Goal: Task Accomplishment & Management: Manage account settings

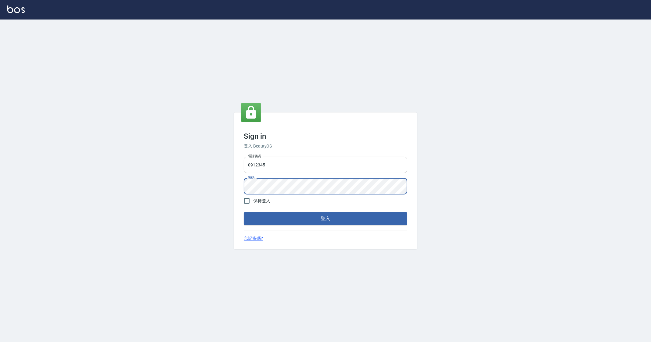
click at [244, 212] on button "登入" at bounding box center [326, 218] width 164 height 13
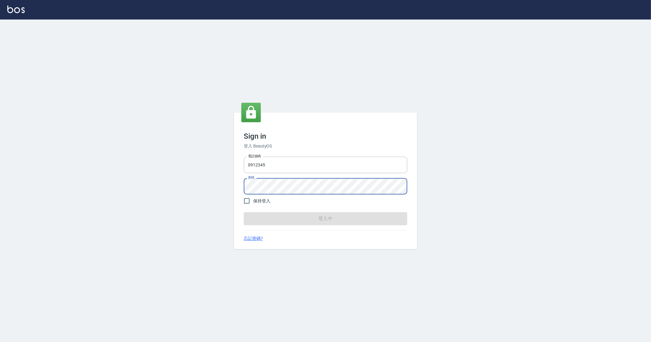
click at [333, 216] on form "電話號碼 [PHONE_NUMBER] 電話號碼 密碼 密碼 保持登入 登入中" at bounding box center [326, 189] width 164 height 71
click at [308, 217] on form "電話號碼 [PHONE_NUMBER] 電話號碼 密碼 密碼 保持登入 登入中" at bounding box center [326, 189] width 164 height 71
click at [213, 124] on div "Sign in 登入 BeautyOS 電話號碼 [PHONE_NUMBER] 電話號碼 密碼 密碼 保持登入 登入中 忘記密碼?" at bounding box center [325, 181] width 651 height 323
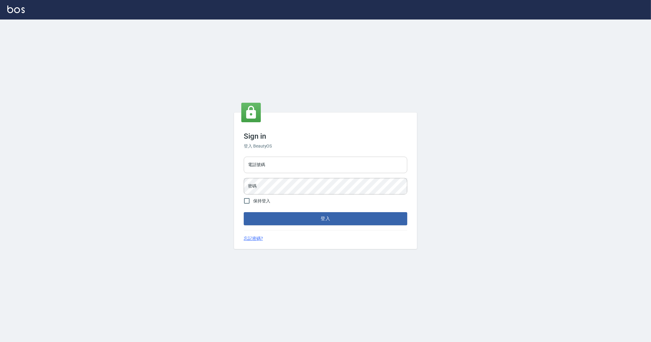
click at [270, 167] on input "電話號碼" at bounding box center [326, 165] width 164 height 16
type input "0912345"
click at [244, 212] on button "登入" at bounding box center [326, 218] width 164 height 13
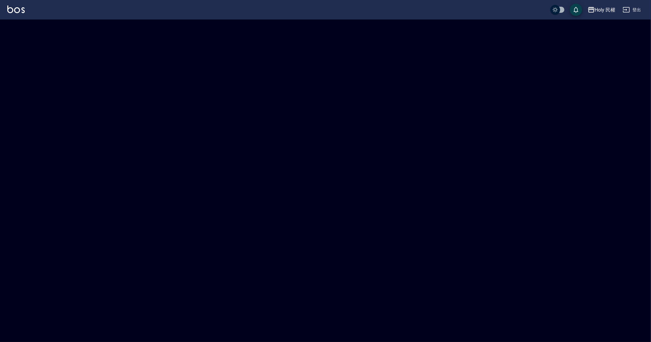
checkbox input "true"
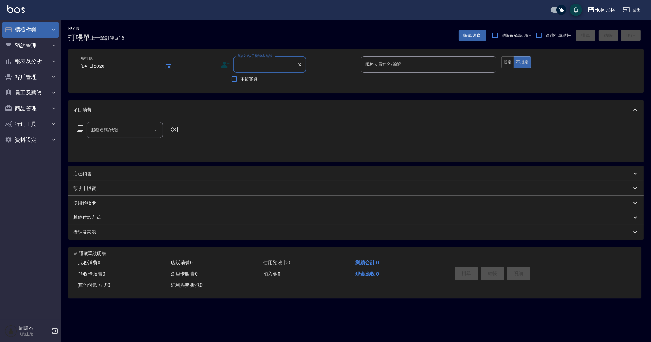
click at [29, 32] on button "櫃檯作業" at bounding box center [30, 30] width 56 height 16
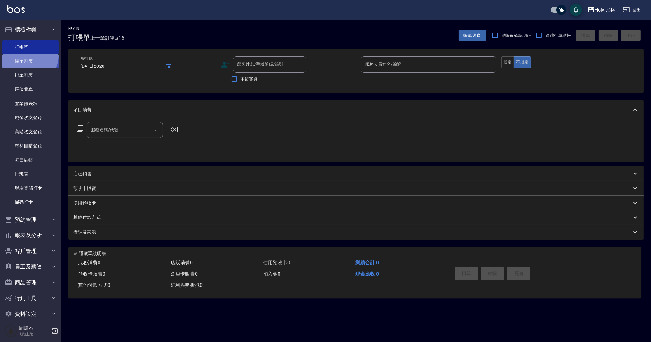
click at [29, 56] on link "帳單列表" at bounding box center [30, 61] width 56 height 14
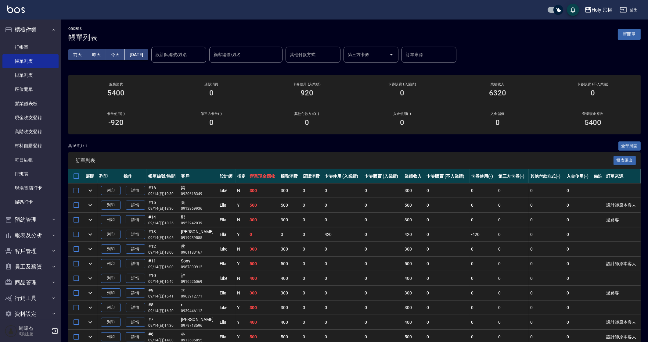
click at [344, 229] on td "420" at bounding box center [343, 235] width 40 height 14
click at [591, 7] on icon "button" at bounding box center [588, 9] width 6 height 5
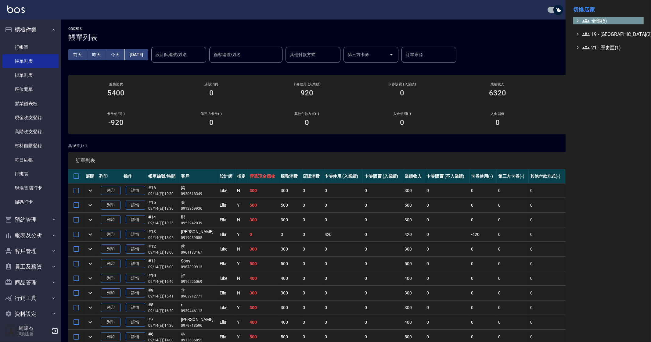
drag, startPoint x: 591, startPoint y: 7, endPoint x: 596, endPoint y: 18, distance: 12.2
click at [596, 18] on span "全部(6)" at bounding box center [612, 20] width 59 height 7
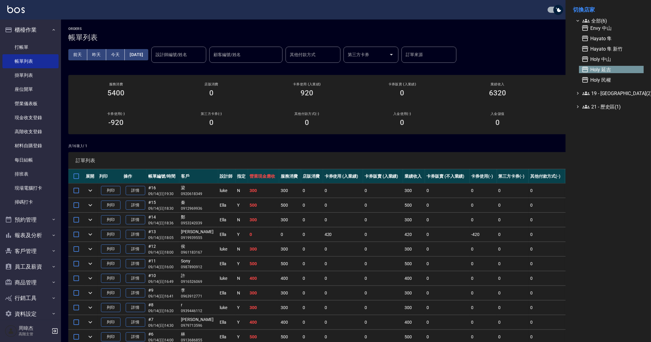
click at [609, 68] on span "Holy 延吉" at bounding box center [612, 69] width 60 height 7
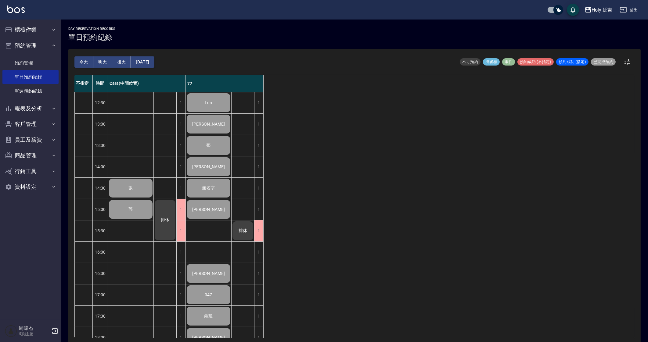
scroll to position [102, 0]
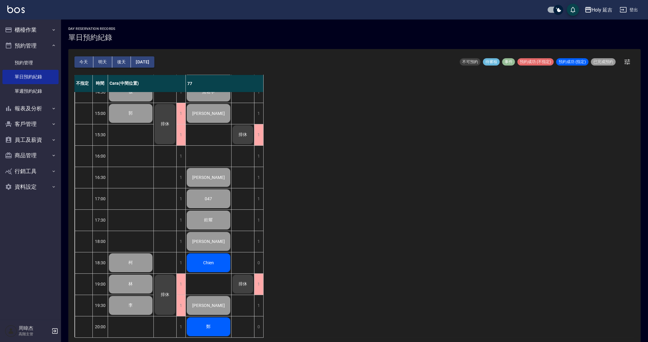
click at [414, 230] on div "不指定 時間 Cara(中間位置) 77 12:30 13:00 13:30 14:00 14:30 15:00 15:30 16:00 16:30 17:0…" at bounding box center [354, 206] width 560 height 263
click at [495, 266] on div "不指定 時間 Cara(中間位置) 77 12:30 13:00 13:30 14:00 14:30 15:00 15:30 16:00 16:30 17:0…" at bounding box center [354, 206] width 560 height 263
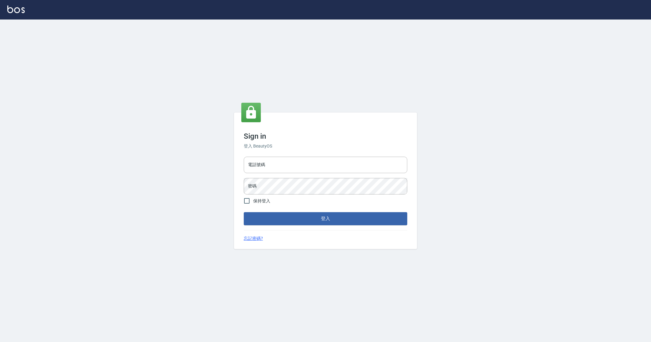
drag, startPoint x: 0, startPoint y: 0, endPoint x: 270, endPoint y: 176, distance: 322.4
click at [264, 167] on div "電話號碼 電話號碼" at bounding box center [326, 165] width 164 height 16
type input "0912345"
click at [244, 212] on button "登入" at bounding box center [326, 218] width 164 height 13
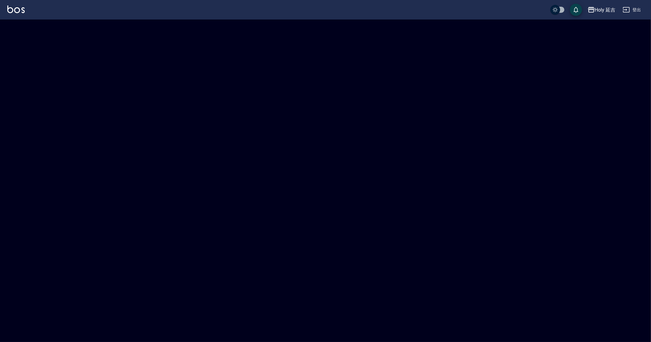
checkbox input "true"
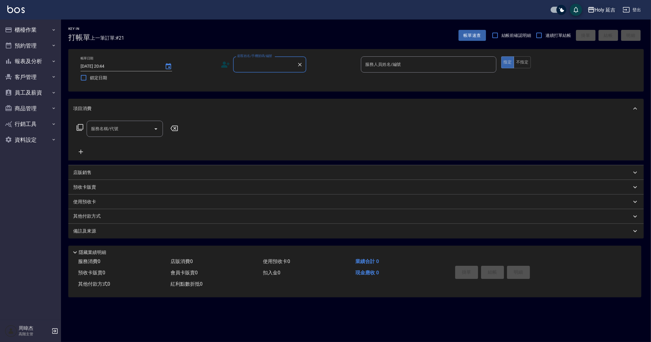
click at [598, 10] on div "Holy 延吉" at bounding box center [605, 10] width 21 height 8
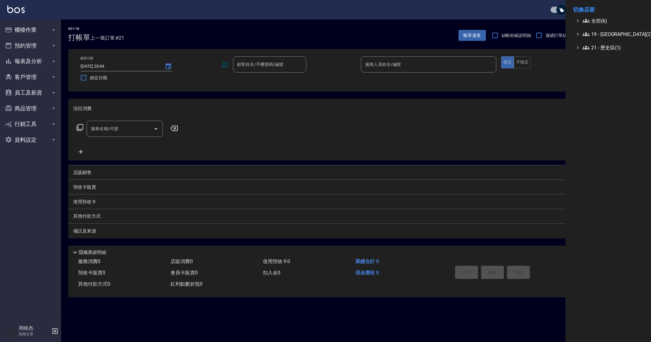
click at [606, 19] on span "全部(6)" at bounding box center [612, 20] width 59 height 7
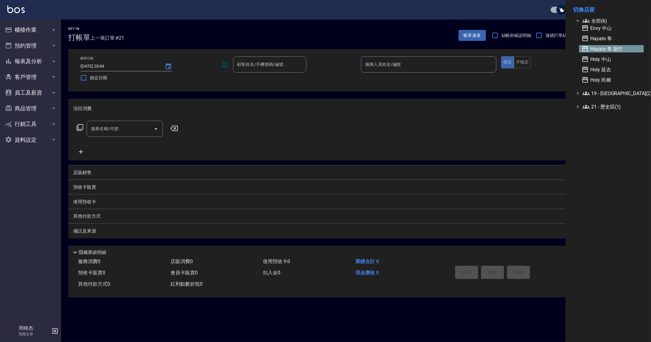
click at [622, 47] on span "Hayato 隼 新竹" at bounding box center [612, 48] width 60 height 7
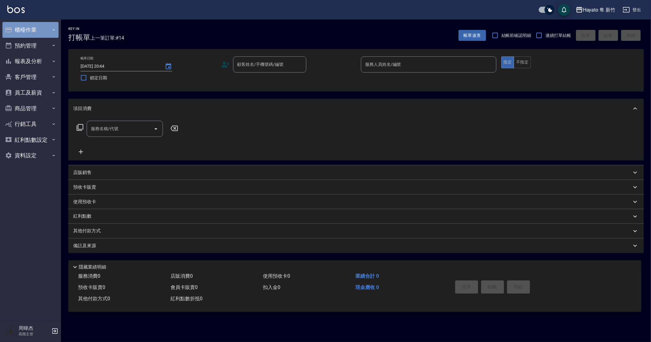
click at [20, 32] on button "櫃檯作業" at bounding box center [30, 30] width 56 height 16
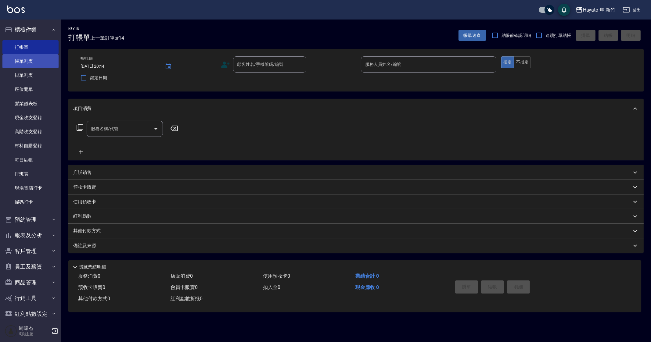
click at [50, 58] on link "帳單列表" at bounding box center [30, 61] width 56 height 14
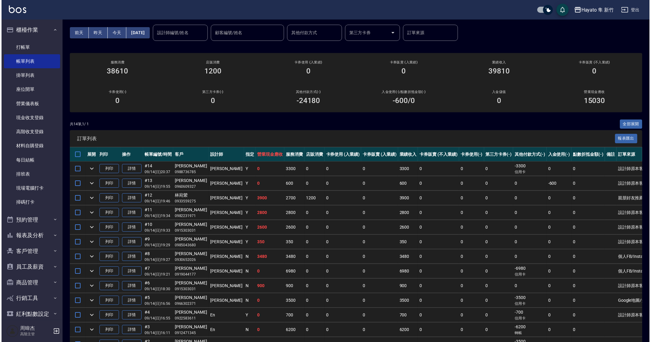
scroll to position [68, 0]
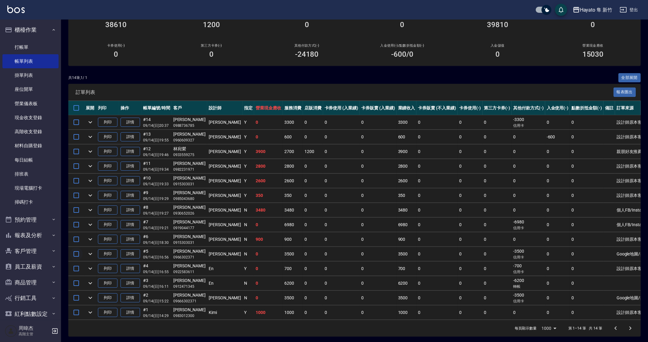
click at [81, 253] on input "checkbox" at bounding box center [76, 254] width 13 height 13
checkbox input "true"
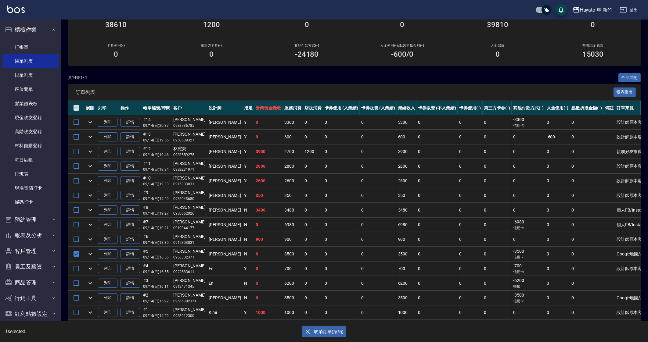
click at [323, 331] on button "取消訂單(預約)" at bounding box center [324, 332] width 44 height 11
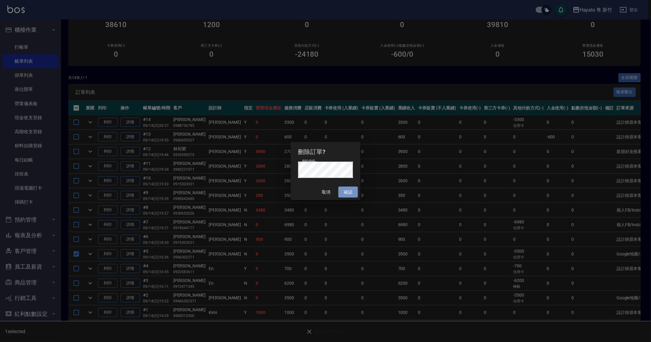
click at [350, 193] on button "確認" at bounding box center [349, 192] width 20 height 11
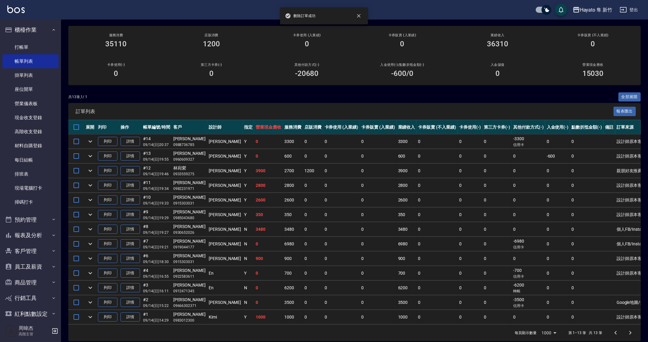
scroll to position [54, 0]
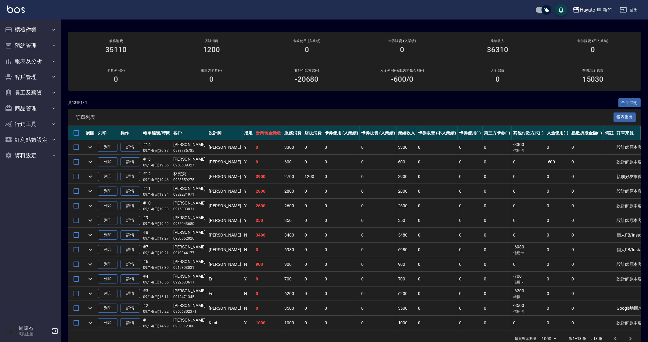
scroll to position [54, 0]
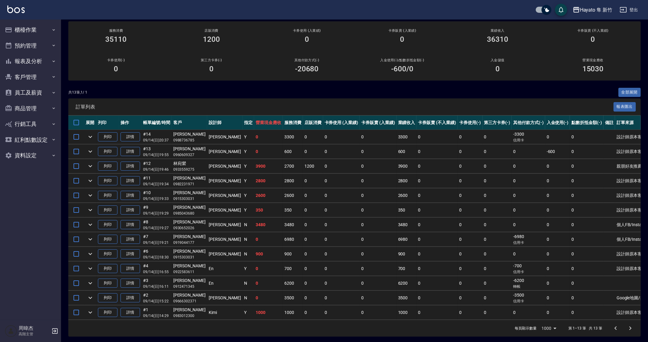
drag, startPoint x: 149, startPoint y: 306, endPoint x: 103, endPoint y: 360, distance: 71.9
drag, startPoint x: 103, startPoint y: 360, endPoint x: 414, endPoint y: 193, distance: 353.0
click at [417, 193] on td "0" at bounding box center [437, 196] width 41 height 14
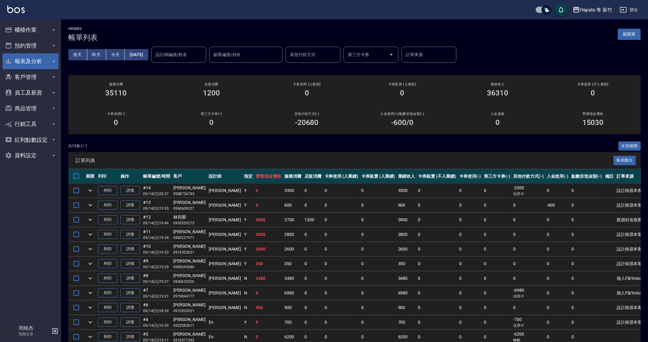
click at [44, 55] on button "報表及分析" at bounding box center [30, 61] width 56 height 16
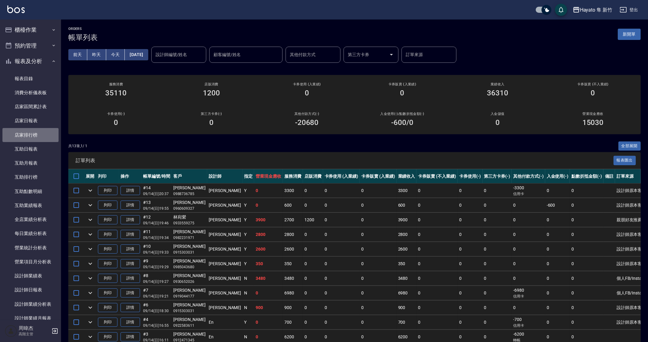
drag, startPoint x: 37, startPoint y: 136, endPoint x: 75, endPoint y: 122, distance: 40.9
click at [37, 136] on link "店家排行榜" at bounding box center [30, 135] width 56 height 14
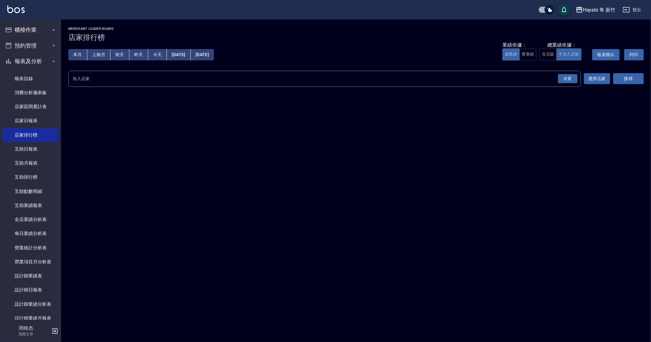
click at [567, 77] on div "全選" at bounding box center [568, 78] width 20 height 9
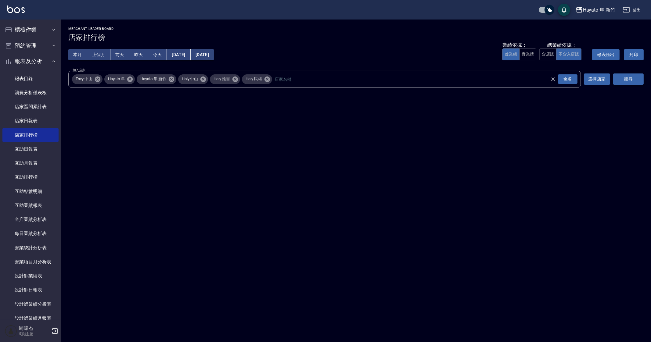
click at [615, 77] on button "搜尋" at bounding box center [629, 79] width 31 height 11
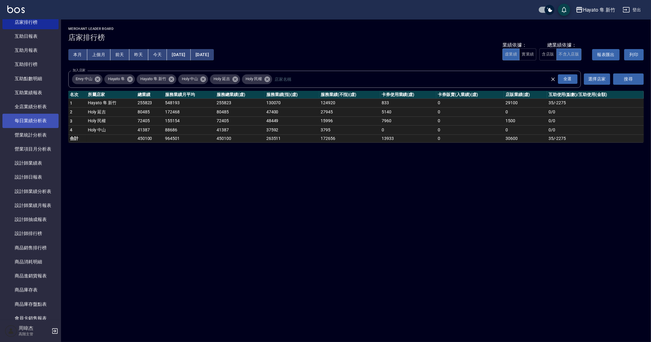
scroll to position [114, 0]
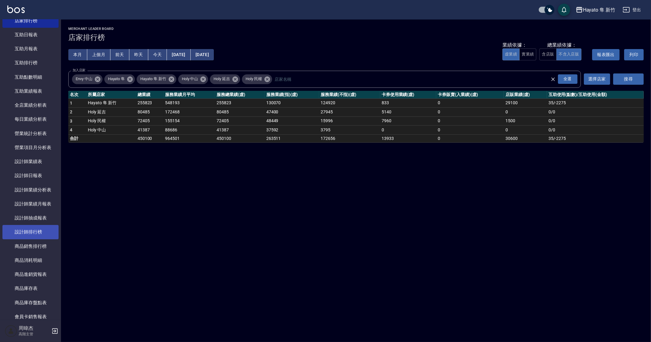
click at [40, 230] on link "設計師排行榜" at bounding box center [30, 232] width 56 height 14
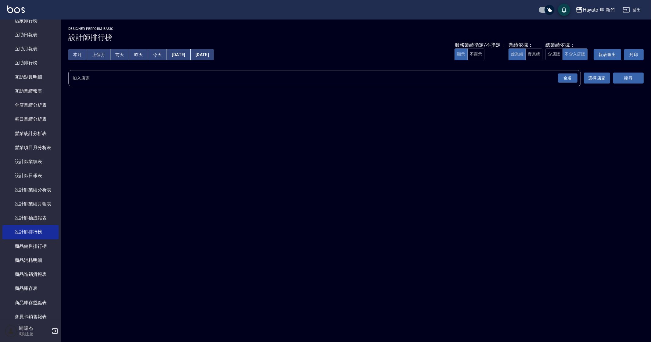
click at [578, 82] on div "全選 加入店家" at bounding box center [324, 78] width 513 height 16
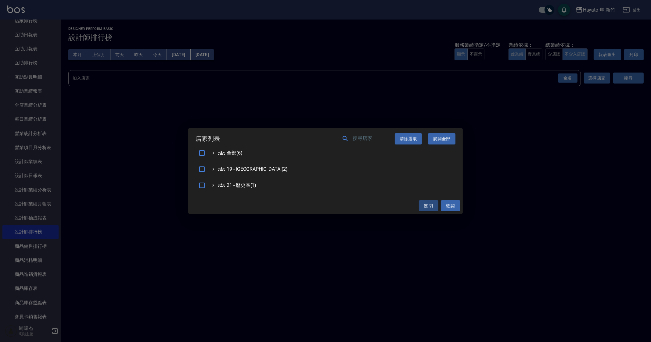
click at [564, 78] on div "店家列表 ​ 清除選取 展開全部 全部(6) 19 - 新城區(2) 21 - 歷史區(1) 關閉 確認" at bounding box center [325, 171] width 651 height 342
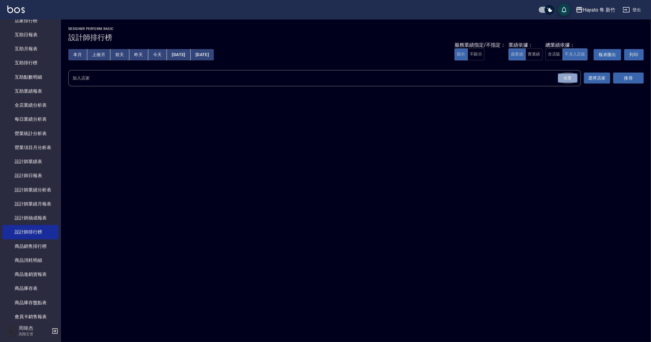
click at [564, 78] on div "全選" at bounding box center [568, 78] width 20 height 9
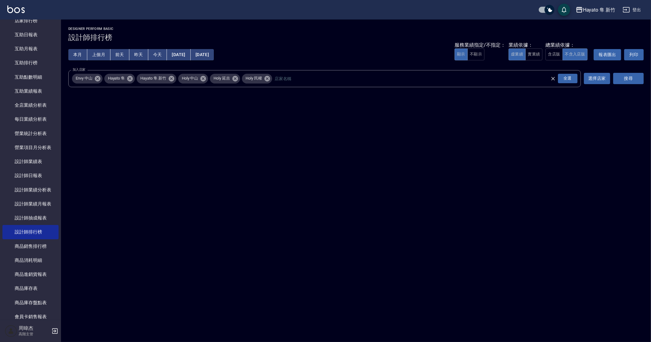
click at [564, 78] on div "全選" at bounding box center [568, 78] width 20 height 9
click at [629, 78] on button "搜尋" at bounding box center [629, 78] width 31 height 11
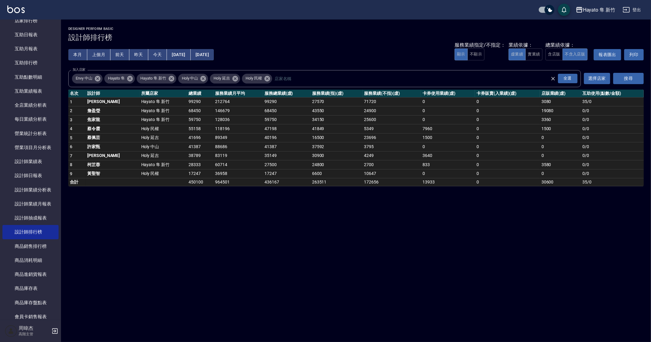
click at [324, 264] on div "Hayato 隼 新竹 2025-09-01 - 2025-09-14 設計師排行榜 列印時間： 2025-09-14-20:52 Designer Perf…" at bounding box center [325, 171] width 651 height 342
drag, startPoint x: 324, startPoint y: 264, endPoint x: 425, endPoint y: 292, distance: 105.5
click at [425, 292] on div "Hayato 隼 新竹 2025-09-01 - 2025-09-14 設計師排行榜 列印時間： 2025-09-14-20:52 Designer Perf…" at bounding box center [325, 171] width 651 height 342
click at [489, 297] on div "Hayato 隼 新竹 2025-09-01 - 2025-09-14 設計師排行榜 列印時間： 2025-09-14-20:52 Designer Perf…" at bounding box center [325, 171] width 651 height 342
click at [411, 294] on div "Hayato 隼 新竹 2025-09-01 - 2025-09-14 設計師排行榜 列印時間： 2025-09-14-20:52 Designer Perf…" at bounding box center [325, 171] width 651 height 342
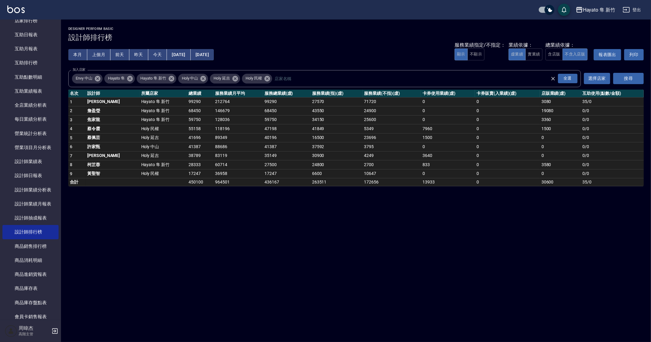
click at [440, 312] on div "Hayato 隼 新竹 2025-09-01 - 2025-09-14 設計師排行榜 列印時間： 2025-09-14-20:52 Designer Perf…" at bounding box center [325, 171] width 651 height 342
click at [298, 248] on div "Hayato 隼 新竹 2025-09-01 - 2025-09-14 設計師排行榜 列印時間： 2025-09-14-20:52 Designer Perf…" at bounding box center [325, 171] width 651 height 342
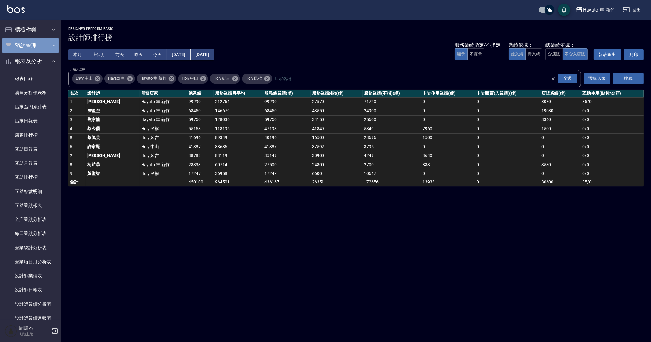
click at [37, 52] on button "預約管理" at bounding box center [30, 46] width 56 height 16
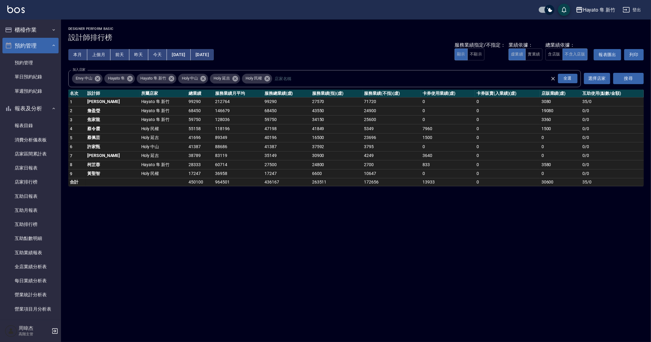
click at [37, 45] on button "預約管理" at bounding box center [30, 46] width 56 height 16
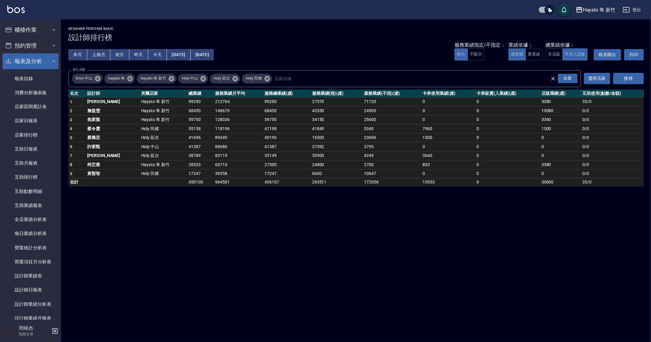
click at [42, 66] on button "報表及分析" at bounding box center [30, 61] width 56 height 16
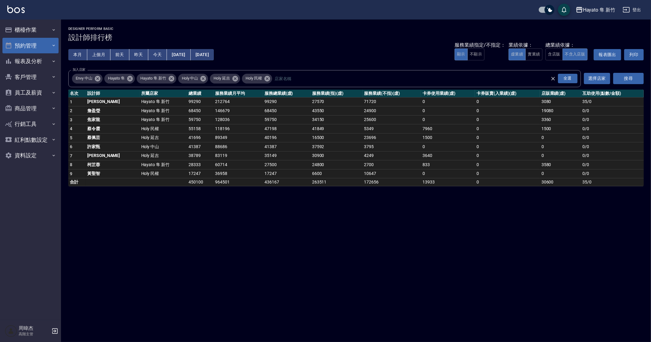
click at [41, 51] on button "預約管理" at bounding box center [30, 46] width 56 height 16
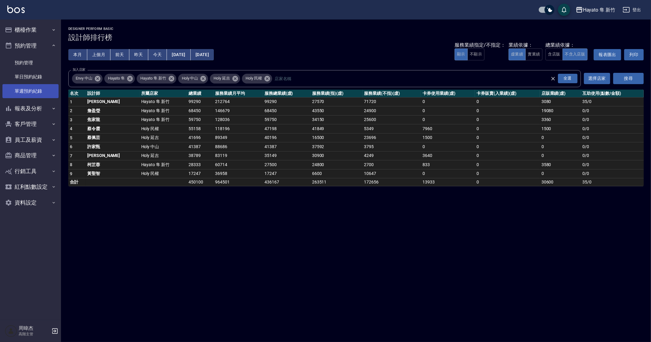
click at [49, 87] on link "單週預約紀錄" at bounding box center [30, 91] width 56 height 14
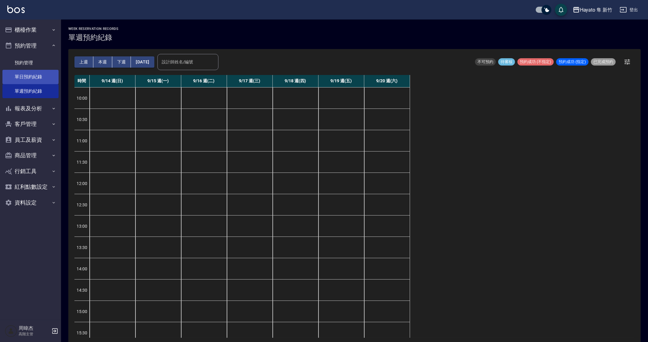
click at [9, 80] on link "單日預約紀錄" at bounding box center [30, 77] width 56 height 14
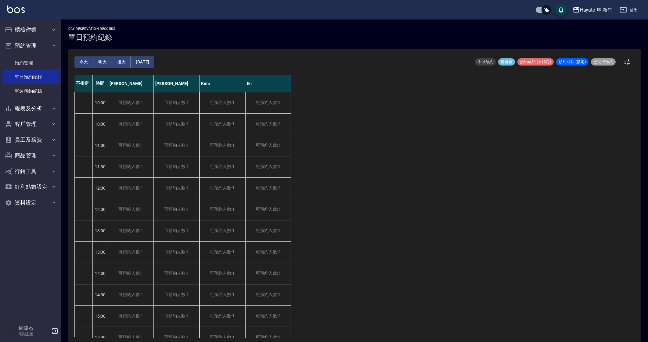
click at [588, 9] on div "Hayato 隼 新竹" at bounding box center [596, 10] width 32 height 8
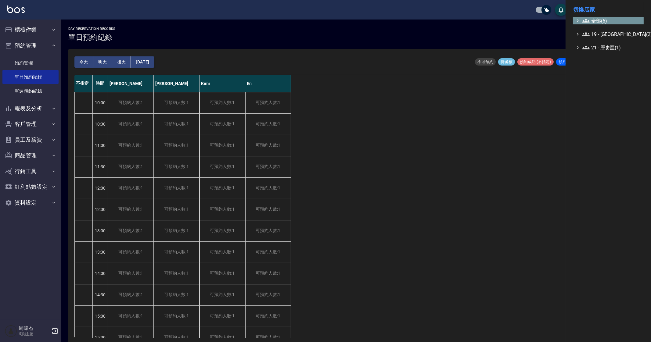
click at [589, 20] on icon at bounding box center [586, 21] width 7 height 4
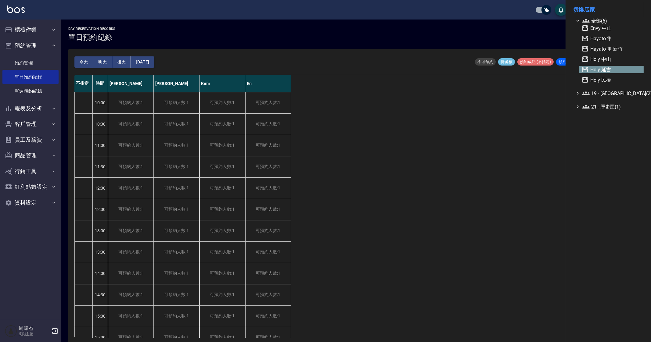
click at [615, 72] on span "Holy 延吉" at bounding box center [612, 69] width 60 height 7
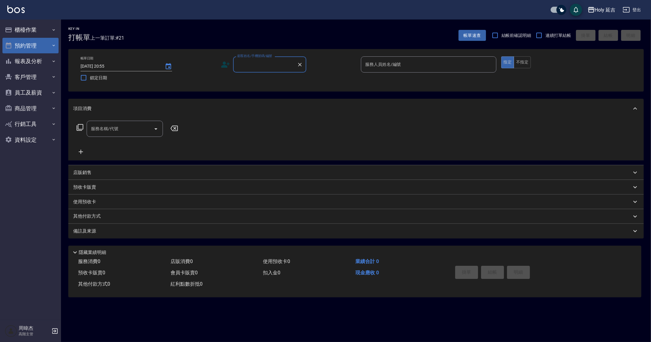
click at [47, 44] on button "預約管理" at bounding box center [30, 46] width 56 height 16
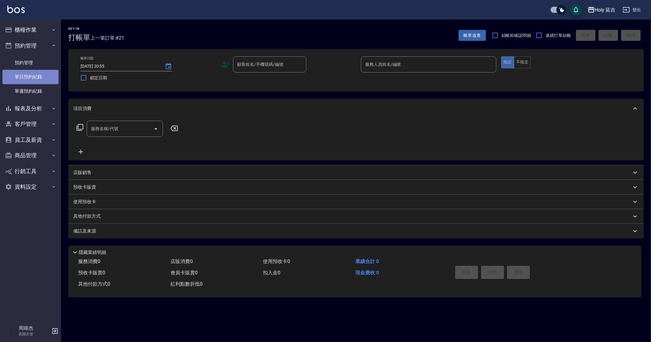
click at [47, 76] on link "單日預約紀錄" at bounding box center [30, 77] width 56 height 14
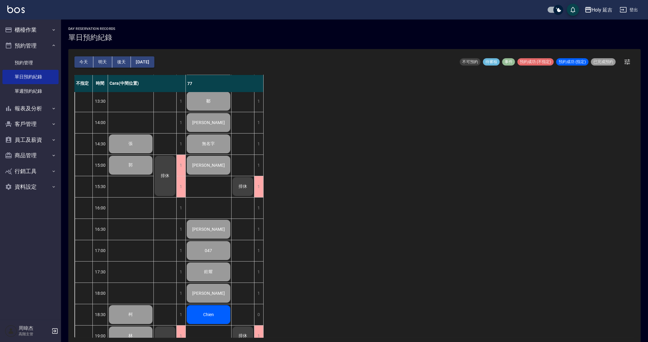
scroll to position [102, 0]
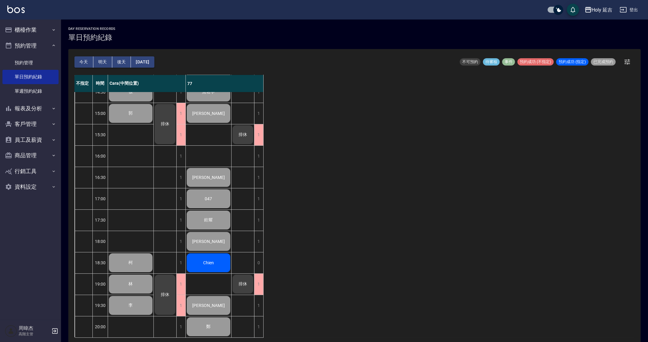
click at [104, 62] on button "明天" at bounding box center [102, 61] width 19 height 11
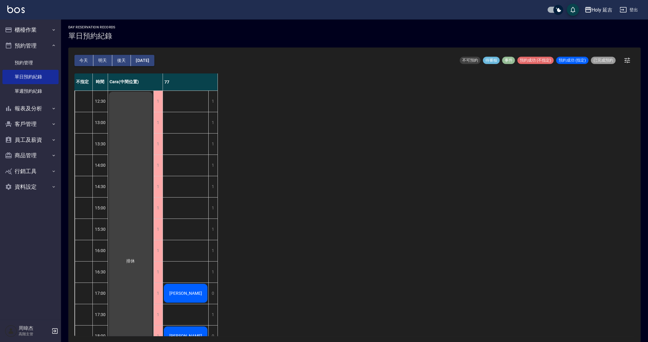
click at [471, 206] on div "不指定 時間 Cara(中間位置) 77 12:30 13:00 13:30 14:00 14:30 15:00 15:30 16:00 16:30 17:0…" at bounding box center [354, 205] width 560 height 263
click at [431, 158] on div "不指定 時間 Cara(中間位置) 77 12:30 13:00 13:30 14:00 14:30 15:00 15:30 16:00 16:30 17:0…" at bounding box center [354, 205] width 560 height 263
click at [31, 30] on button "櫃檯作業" at bounding box center [30, 30] width 56 height 16
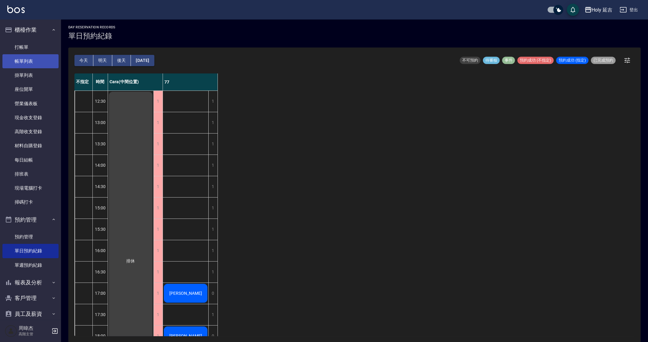
click at [37, 59] on link "帳單列表" at bounding box center [30, 61] width 56 height 14
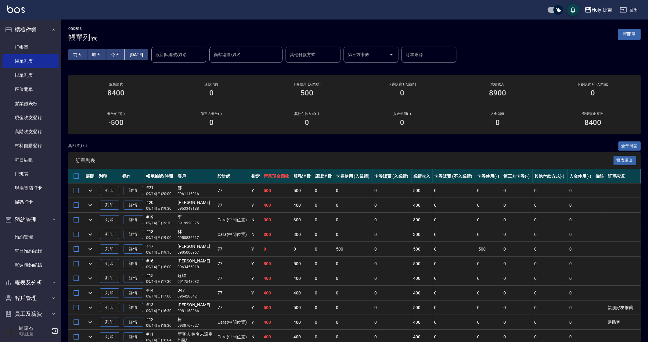
click at [306, 248] on td "0" at bounding box center [302, 249] width 21 height 14
click at [24, 31] on button "櫃檯作業" at bounding box center [30, 30] width 56 height 16
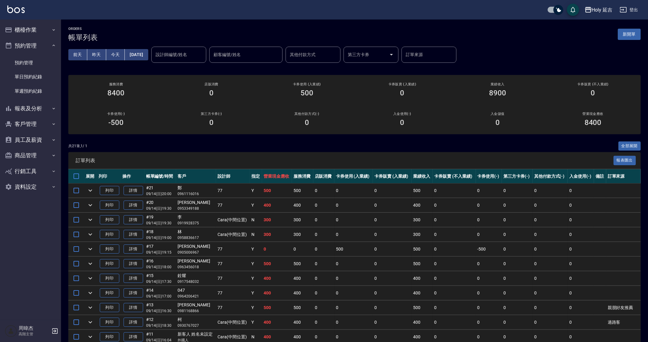
click at [343, 208] on td "0" at bounding box center [354, 205] width 39 height 14
click at [36, 24] on button "櫃檯作業" at bounding box center [30, 30] width 56 height 16
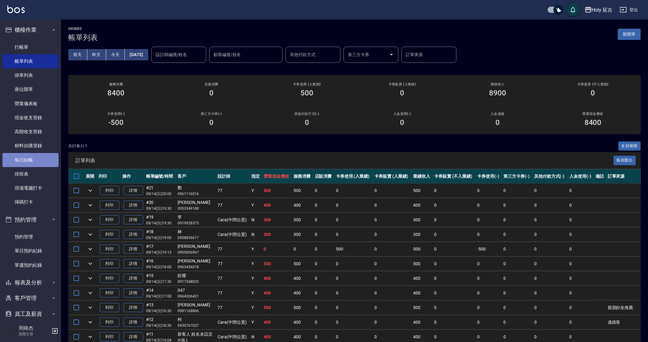
click at [34, 161] on link "每日結帳" at bounding box center [30, 160] width 56 height 14
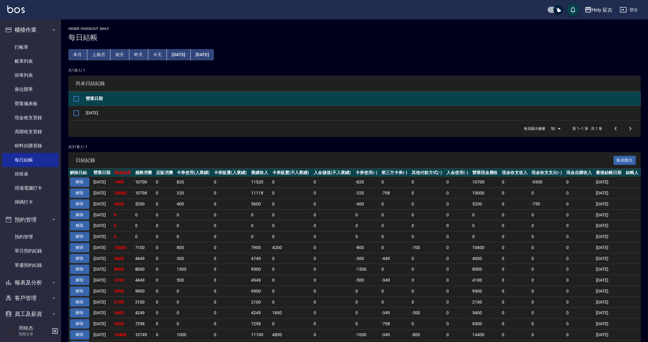
drag, startPoint x: 240, startPoint y: 189, endPoint x: 243, endPoint y: 189, distance: 3.1
click at [240, 189] on td "0" at bounding box center [230, 193] width 37 height 11
click at [307, 266] on td "0" at bounding box center [292, 269] width 42 height 11
click at [76, 114] on input "checkbox" at bounding box center [76, 113] width 13 height 13
checkbox input "true"
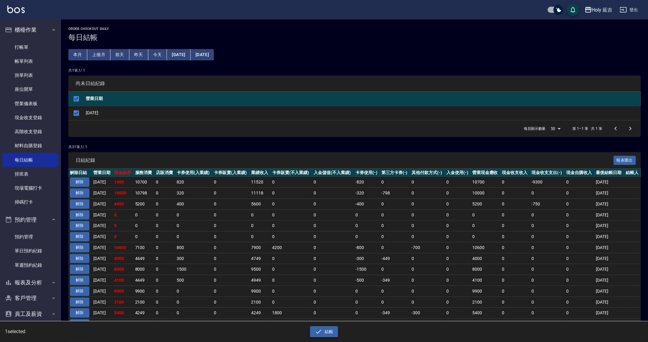
click at [325, 332] on button "結帳" at bounding box center [324, 332] width 28 height 11
click at [291, 15] on span "是否確認要日結" at bounding box center [302, 15] width 34 height 6
click at [299, 25] on button "確定" at bounding box center [302, 24] width 20 height 9
checkbox input "false"
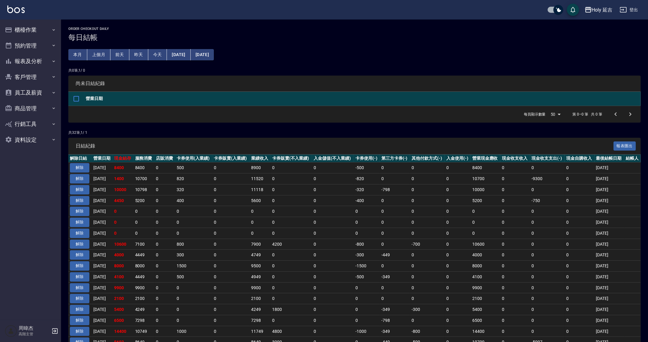
click at [497, 248] on td "10600" at bounding box center [486, 244] width 30 height 11
click at [603, 13] on div "Holy 延吉" at bounding box center [602, 10] width 21 height 8
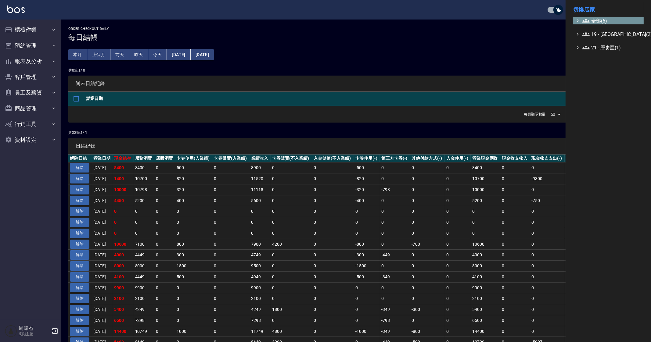
click at [598, 19] on span "全部(6)" at bounding box center [612, 20] width 59 height 7
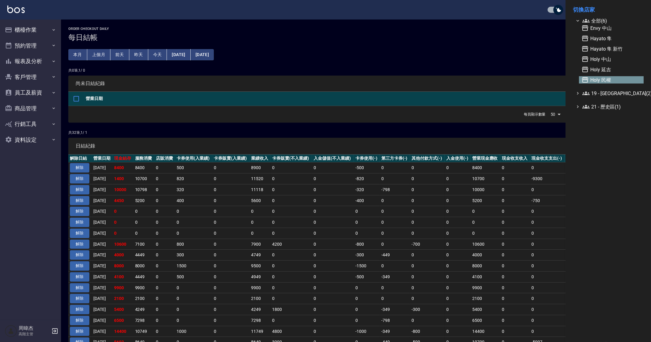
click at [608, 82] on span "Holy 民權" at bounding box center [612, 79] width 60 height 7
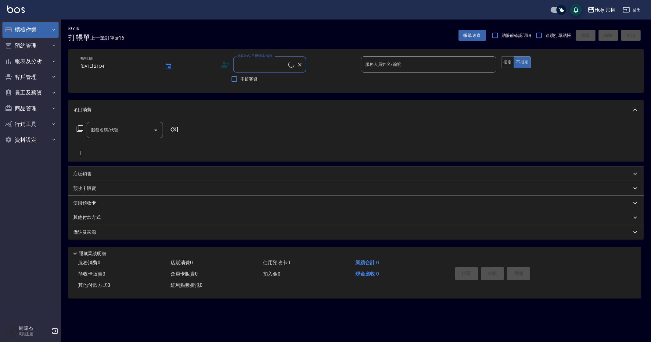
click at [32, 25] on button "櫃檯作業" at bounding box center [30, 30] width 56 height 16
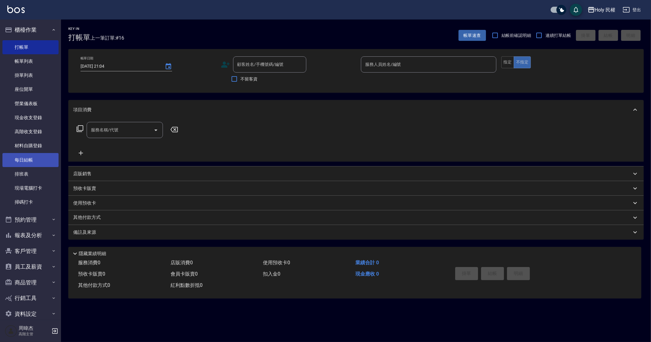
click at [38, 157] on link "每日結帳" at bounding box center [30, 160] width 56 height 14
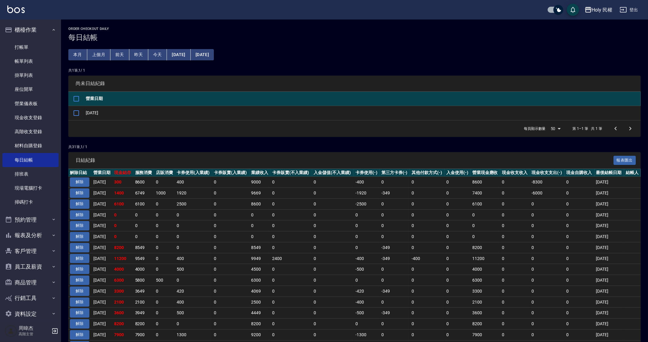
click at [175, 247] on td "0" at bounding box center [164, 247] width 21 height 11
click at [601, 12] on div "Holy 民權" at bounding box center [602, 10] width 21 height 8
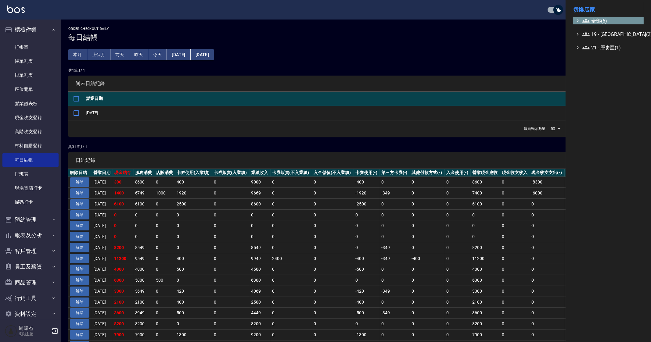
click at [602, 22] on span "全部(6)" at bounding box center [612, 20] width 59 height 7
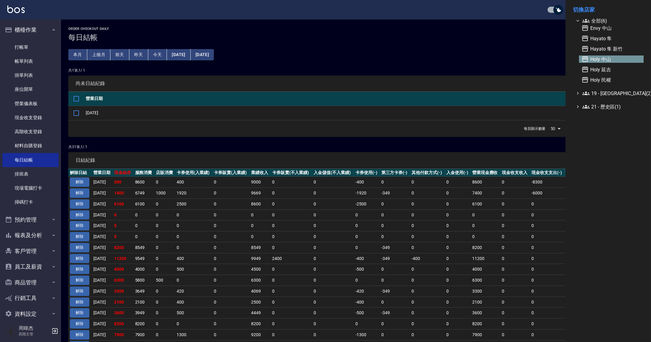
click at [626, 58] on span "Holy 中山" at bounding box center [612, 59] width 60 height 7
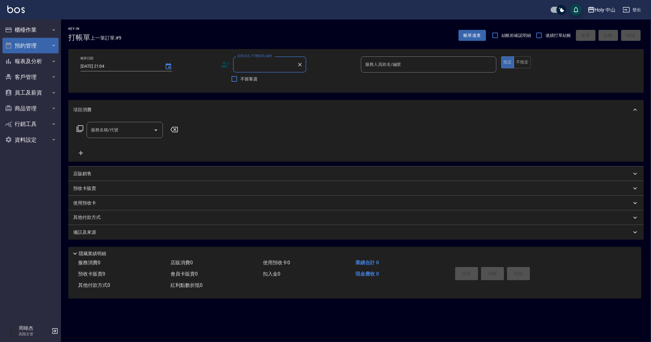
click at [53, 42] on button "預約管理" at bounding box center [30, 46] width 56 height 16
click at [49, 38] on button "預約管理" at bounding box center [30, 46] width 56 height 16
click at [50, 35] on button "櫃檯作業" at bounding box center [30, 30] width 56 height 16
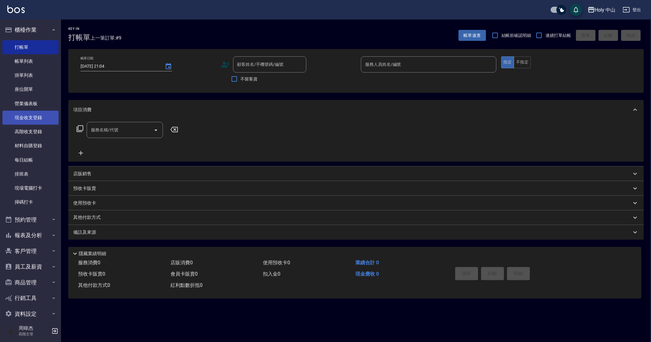
click at [42, 114] on link "現金收支登錄" at bounding box center [30, 118] width 56 height 14
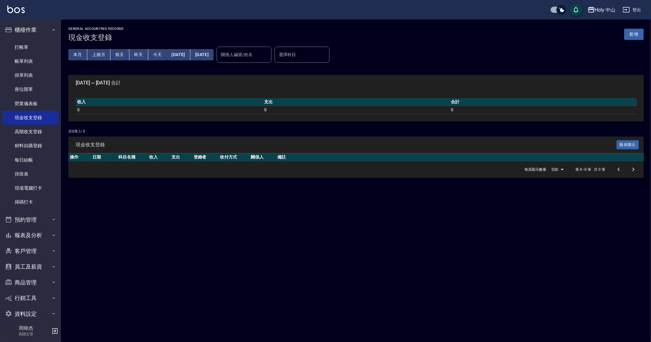
click at [290, 242] on div "GENERAL ACCOUNTING RECORDS 現金收支登錄 新增 本月 上個月 [DATE] [DATE] [DATE] [DATE] [DATE] …" at bounding box center [325, 171] width 651 height 342
click at [37, 160] on link "每日結帳" at bounding box center [30, 160] width 56 height 14
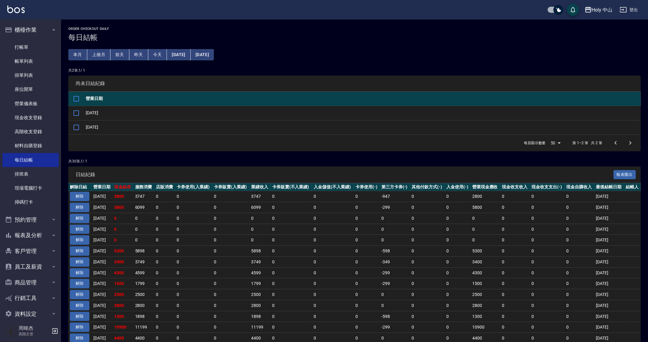
click at [331, 237] on td "0" at bounding box center [333, 240] width 42 height 11
click at [333, 237] on td "0" at bounding box center [333, 240] width 42 height 11
click at [334, 236] on td "0" at bounding box center [333, 240] width 42 height 11
click at [335, 236] on td "0" at bounding box center [333, 240] width 42 height 11
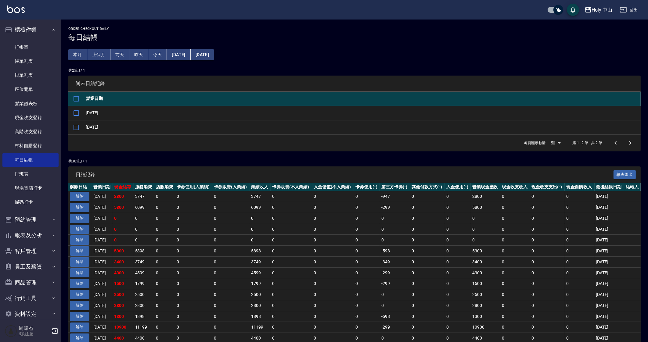
click at [336, 236] on td "0" at bounding box center [333, 240] width 42 height 11
drag, startPoint x: 336, startPoint y: 236, endPoint x: 349, endPoint y: 239, distance: 13.8
click at [345, 237] on td "0" at bounding box center [333, 240] width 42 height 11
click at [349, 239] on td "0" at bounding box center [333, 240] width 42 height 11
click at [405, 312] on td "-598" at bounding box center [395, 316] width 30 height 11
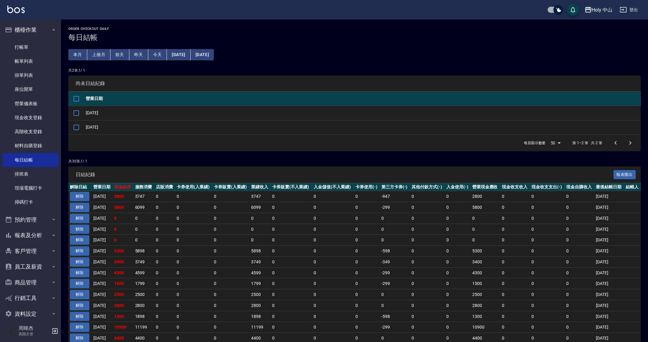
click at [231, 309] on td "0" at bounding box center [230, 305] width 37 height 11
click at [17, 43] on link "打帳單" at bounding box center [30, 47] width 56 height 14
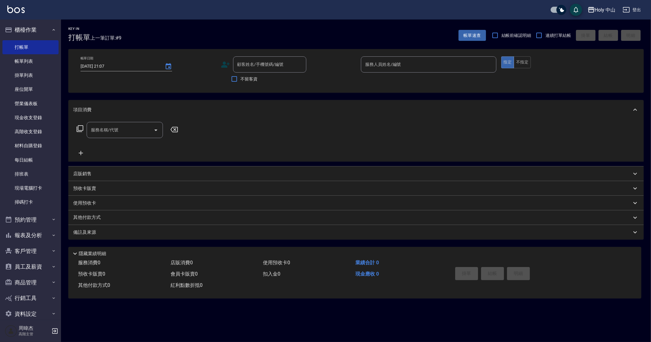
drag, startPoint x: 564, startPoint y: 326, endPoint x: 568, endPoint y: 322, distance: 5.8
click at [564, 326] on div "Key In 打帳單 上一筆訂單:#9 帳單速查 結帳前確認明細 連續打單結帳 掛單 結帳 明細 帳單日期 [DATE] 21:07 顧客姓名/手機號碼/編號…" at bounding box center [325, 171] width 651 height 342
click at [32, 48] on link "打帳單" at bounding box center [30, 47] width 56 height 14
click at [30, 39] on ul "打帳單 帳單列表 掛單列表 座位開單 營業儀表板 現金收支登錄 高階收支登錄 材料自購登錄 每日結帳 排班表 現場電腦打卡 掃碼打卡" at bounding box center [30, 125] width 56 height 174
click at [31, 32] on button "櫃檯作業" at bounding box center [30, 30] width 56 height 16
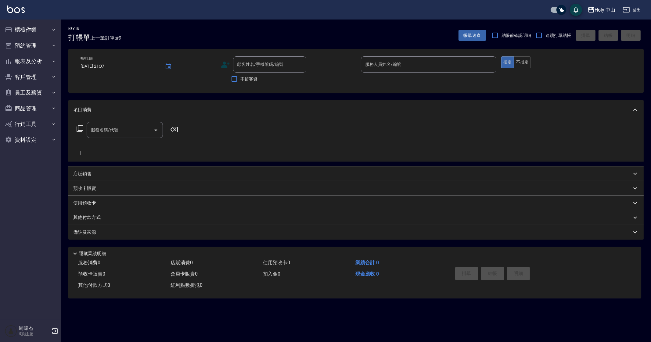
click at [334, 328] on div "Key In 打帳單 上一筆訂單:#9 帳單速查 結帳前確認明細 連續打單結帳 掛單 結帳 明細 帳單日期 [DATE] 21:07 顧客姓名/手機號碼/編號…" at bounding box center [325, 171] width 651 height 342
drag, startPoint x: 31, startPoint y: 25, endPoint x: 31, endPoint y: 38, distance: 13.1
click at [31, 26] on button "櫃檯作業" at bounding box center [30, 30] width 56 height 16
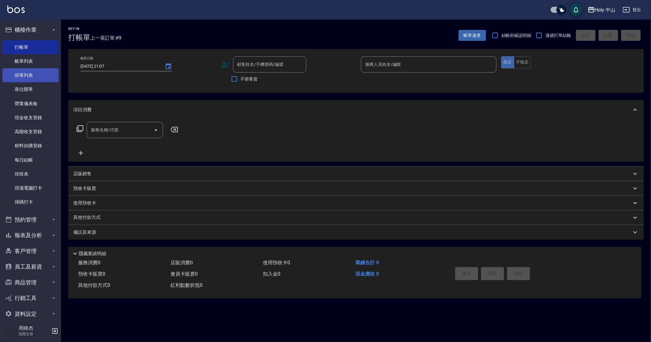
click at [38, 77] on link "掛單列表" at bounding box center [30, 75] width 56 height 14
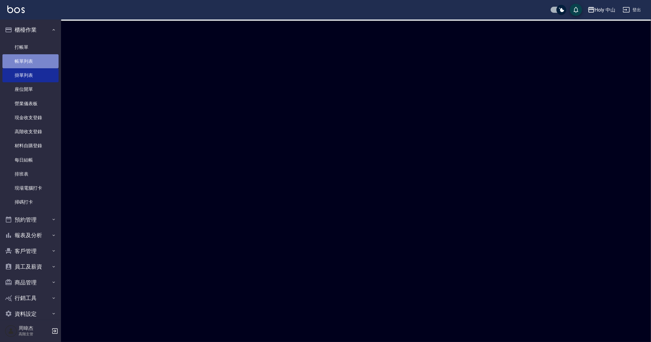
click at [35, 68] on link "帳單列表" at bounding box center [30, 61] width 56 height 14
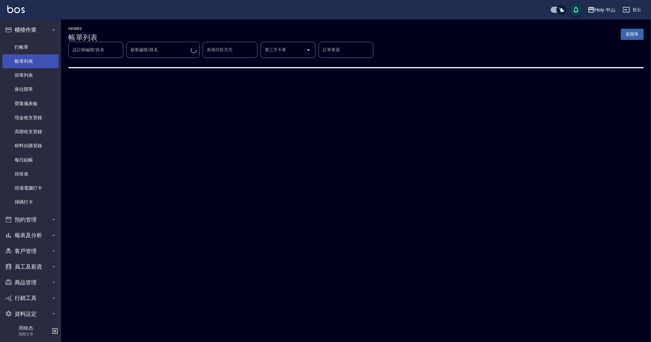
click at [35, 65] on link "帳單列表" at bounding box center [30, 61] width 56 height 14
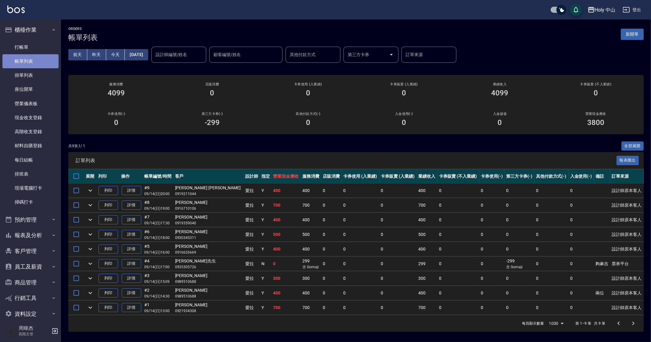
click at [35, 65] on link "帳單列表" at bounding box center [30, 61] width 56 height 14
click at [417, 248] on td "400" at bounding box center [427, 249] width 20 height 14
click at [417, 288] on td "400" at bounding box center [427, 293] width 20 height 14
click at [480, 257] on td "0" at bounding box center [492, 264] width 25 height 14
click at [383, 257] on td "0" at bounding box center [399, 264] width 38 height 14
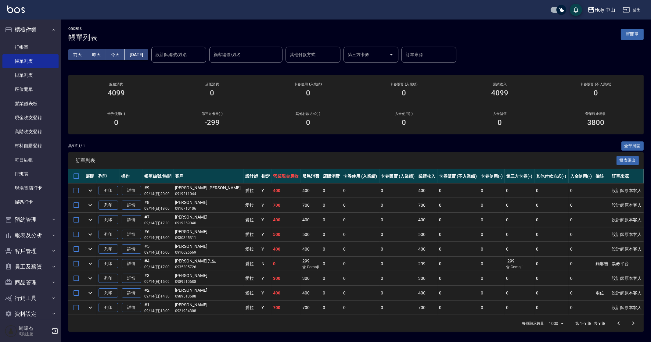
click at [386, 252] on td "0" at bounding box center [399, 249] width 38 height 14
